Goal: Complete application form

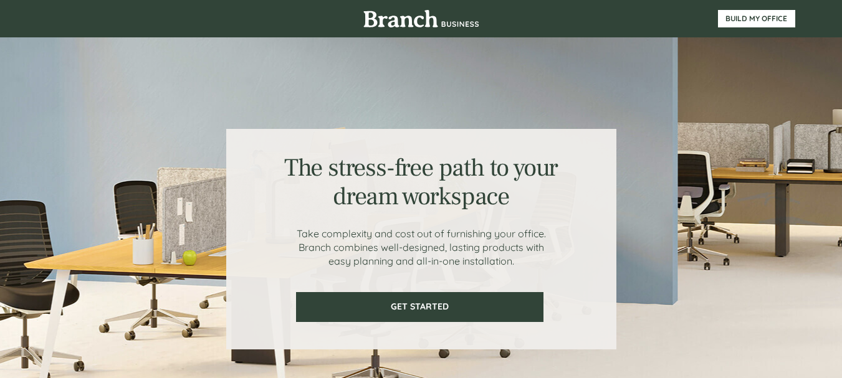
scroll to position [62, 0]
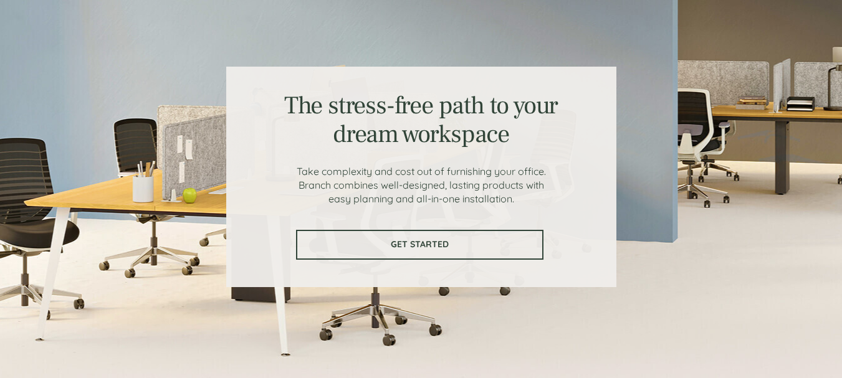
click at [432, 237] on link "GET STARTED" at bounding box center [419, 245] width 247 height 30
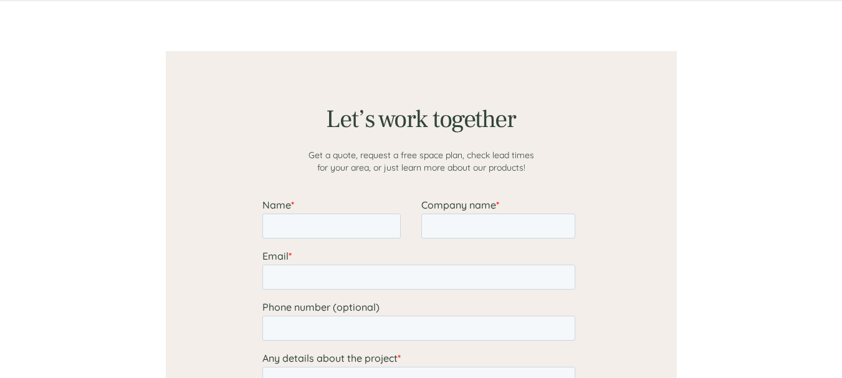
scroll to position [967, 0]
click at [330, 215] on input "Name *" at bounding box center [331, 225] width 138 height 25
click at [328, 217] on input "Name *" at bounding box center [331, 225] width 138 height 25
type input "AGBEGNIGAN"
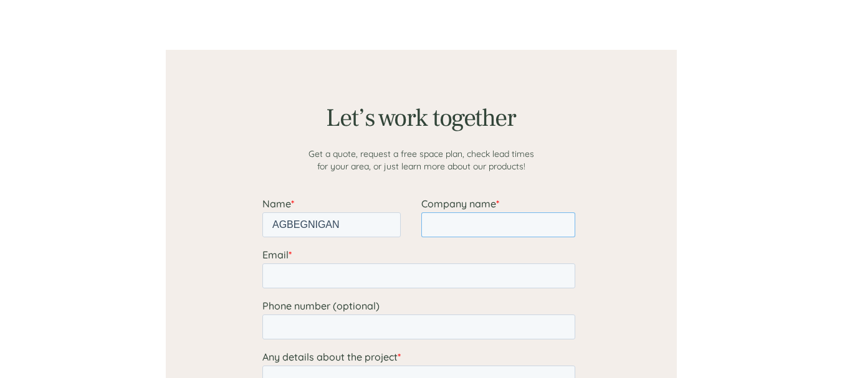
click at [436, 223] on input "Company name *" at bounding box center [498, 225] width 154 height 25
type input "ESYDA"
click at [392, 272] on input "Email *" at bounding box center [418, 276] width 313 height 25
type input "[EMAIL_ADDRESS][DOMAIN_NAME]"
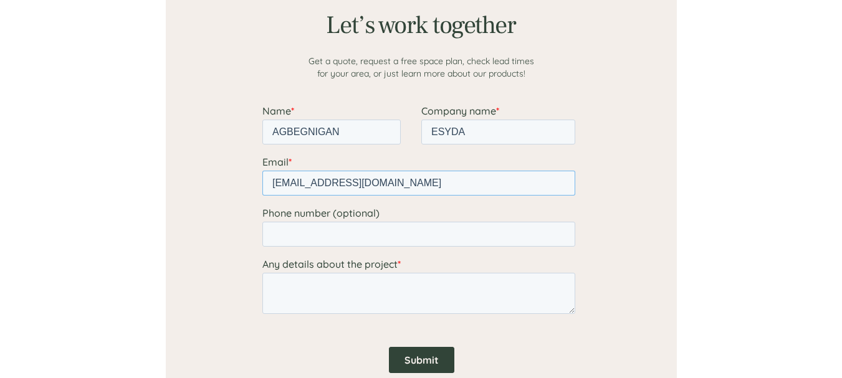
scroll to position [1092, 0]
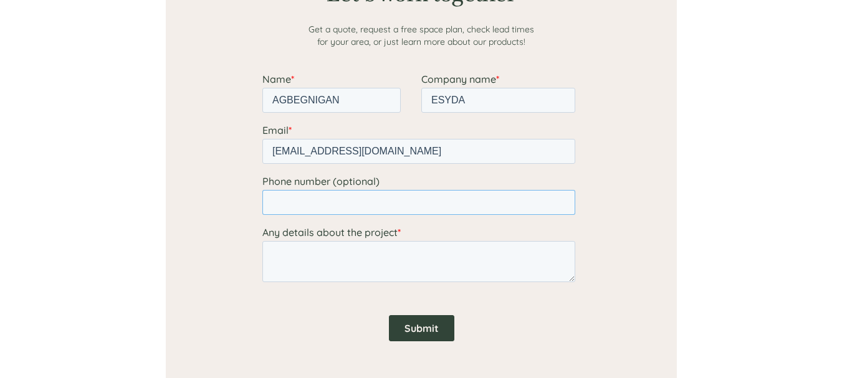
click at [387, 202] on input "Phone number (optional)" at bounding box center [418, 202] width 313 height 25
type input "12407659369"
click at [332, 262] on textarea "Any details about the project *" at bounding box center [418, 261] width 313 height 41
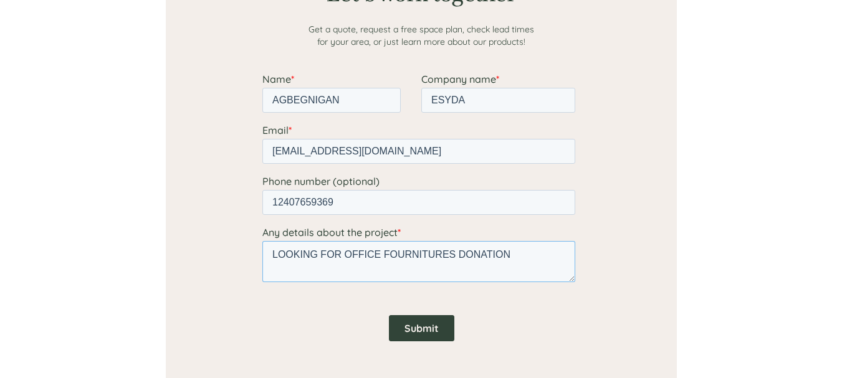
type textarea "LOOKING FOR OFFICE FOURNITURES DONATION"
click at [425, 323] on input "Submit" at bounding box center [420, 328] width 65 height 26
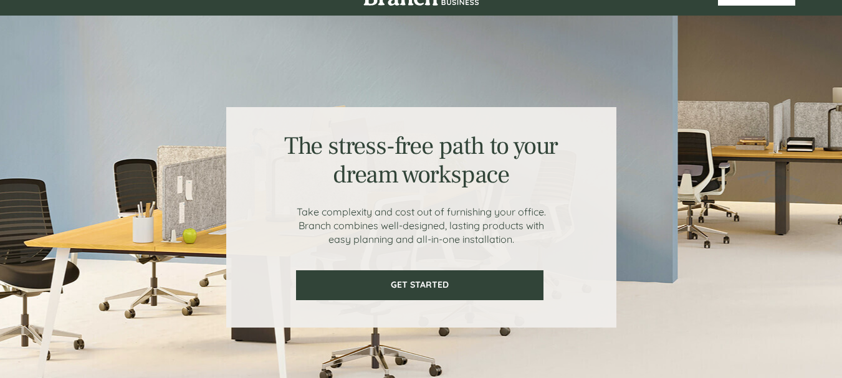
scroll to position [0, 0]
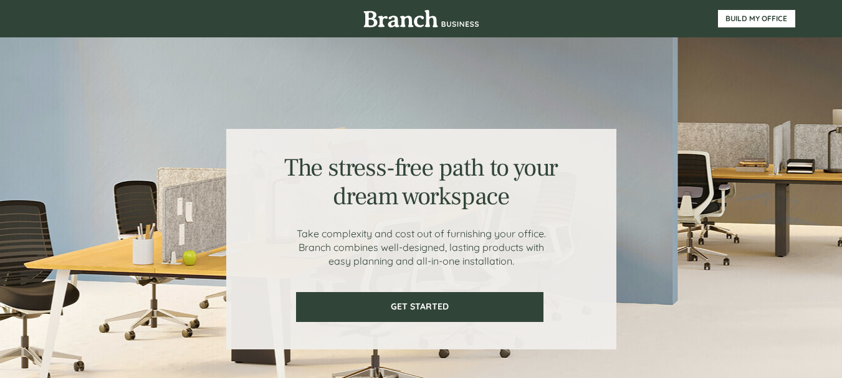
scroll to position [62, 0]
